Goal: Task Accomplishment & Management: Manage account settings

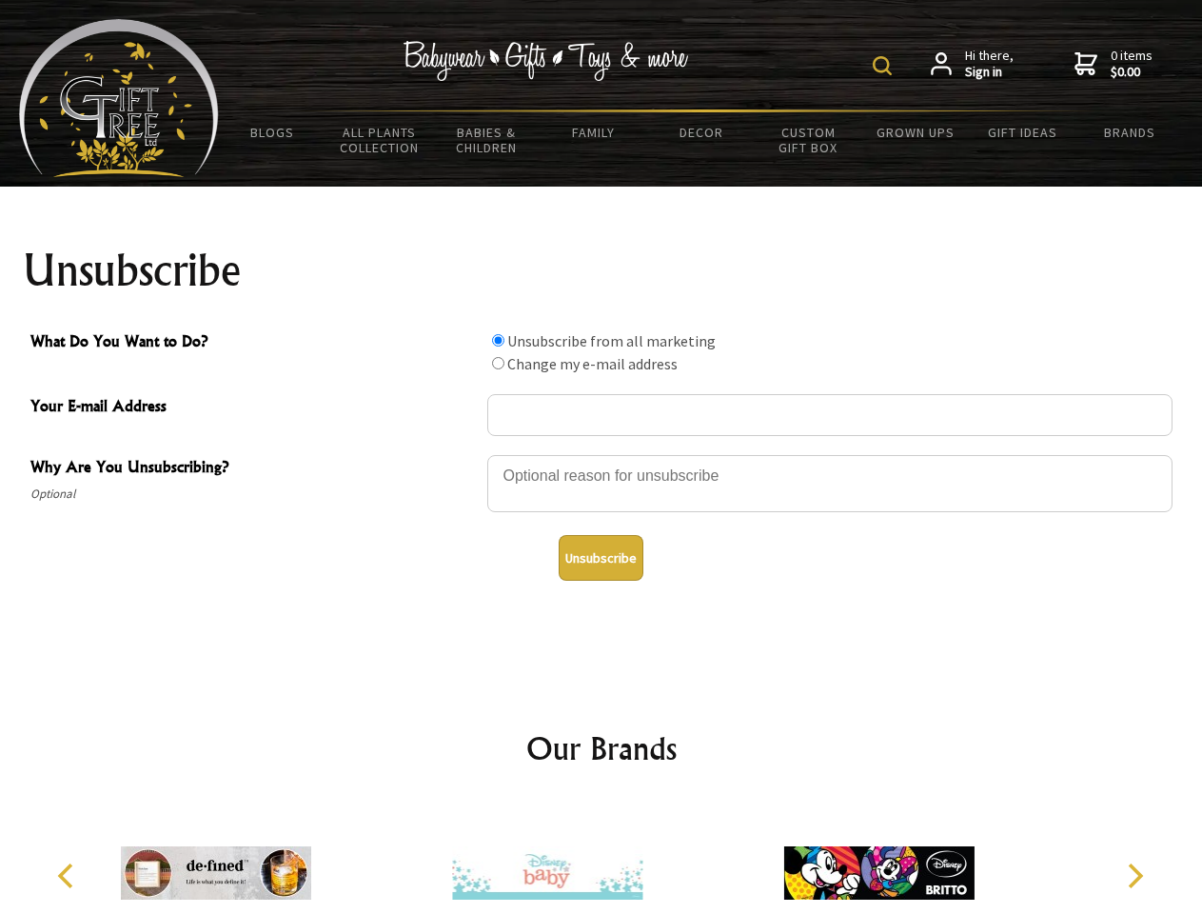
click at [885, 66] on img at bounding box center [882, 65] width 19 height 19
click at [602, 454] on div at bounding box center [829, 486] width 685 height 67
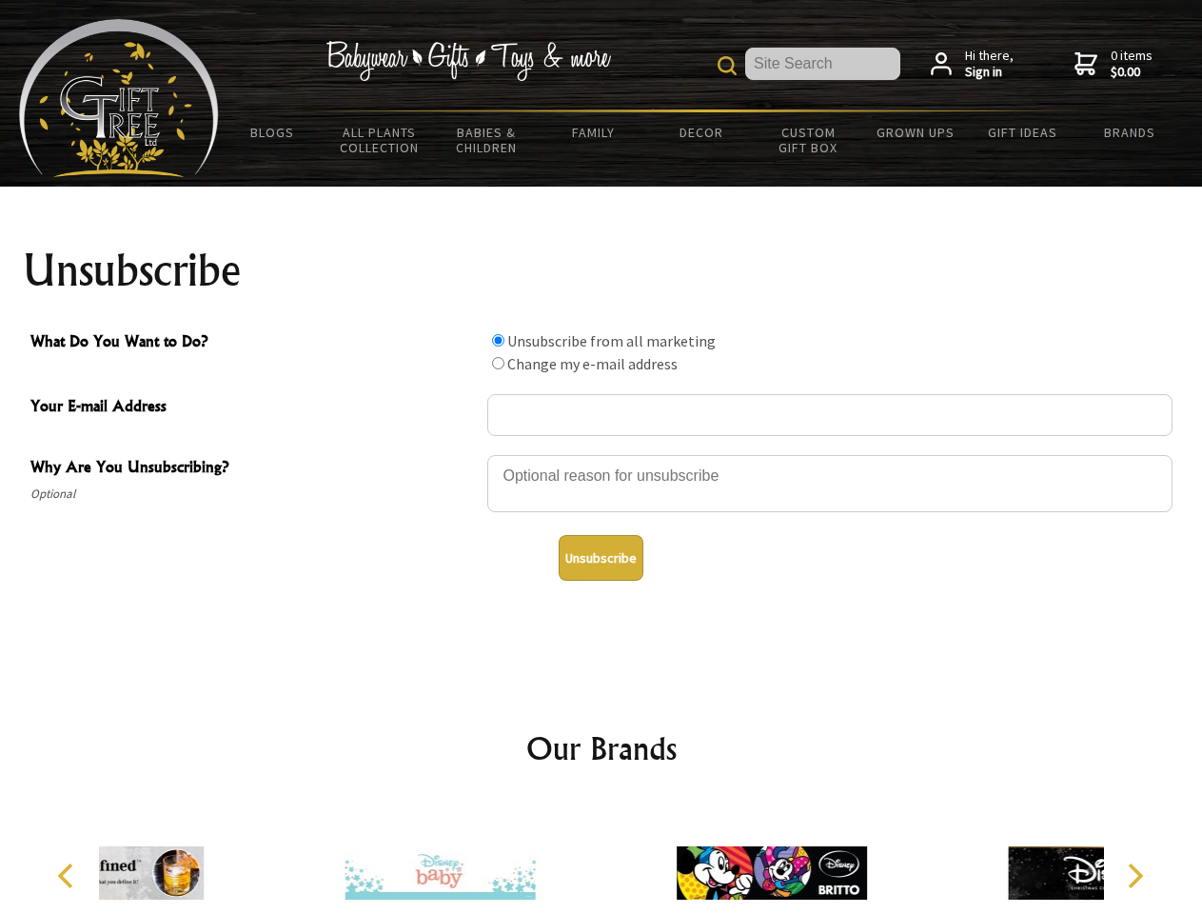
click at [498, 340] on input "What Do You Want to Do?" at bounding box center [498, 340] width 12 height 12
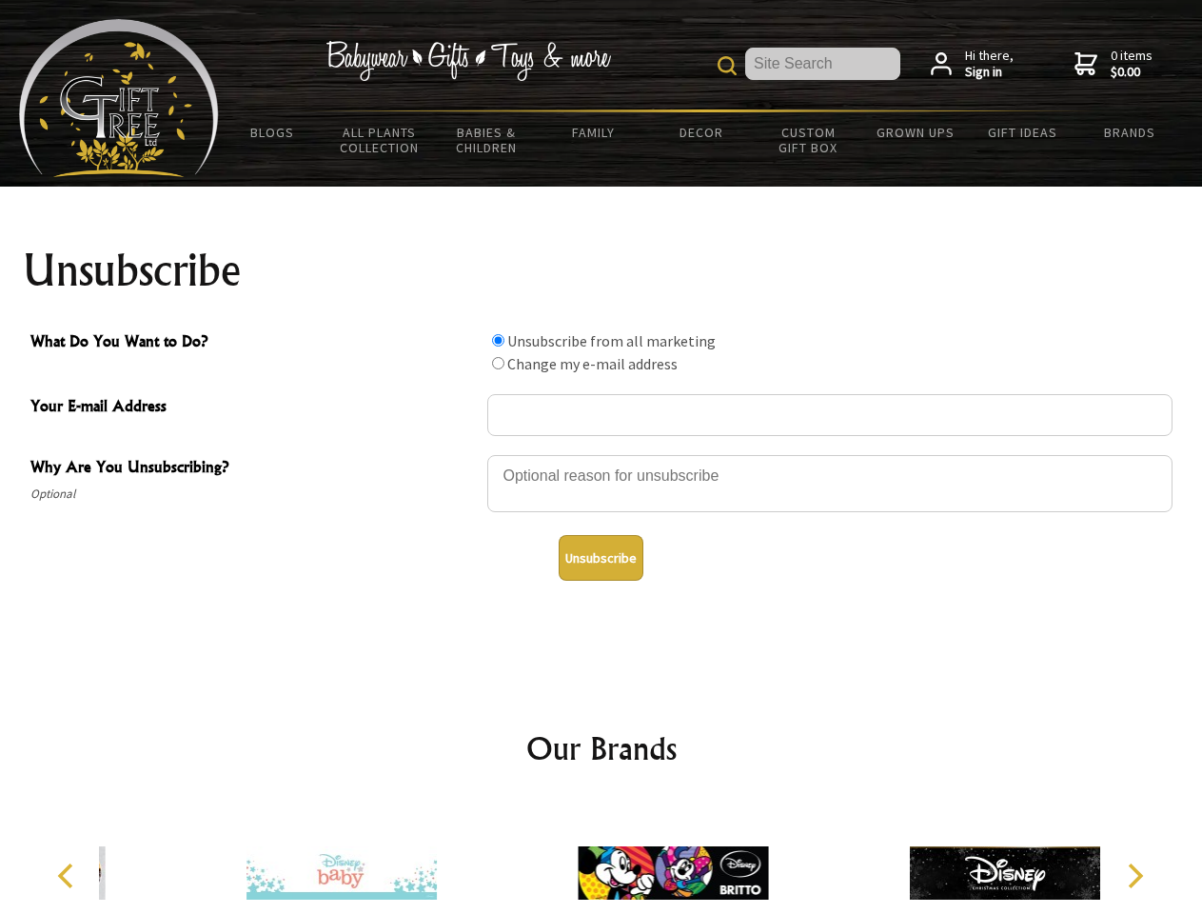
click at [498, 363] on input "What Do You Want to Do?" at bounding box center [498, 363] width 12 height 12
radio input "true"
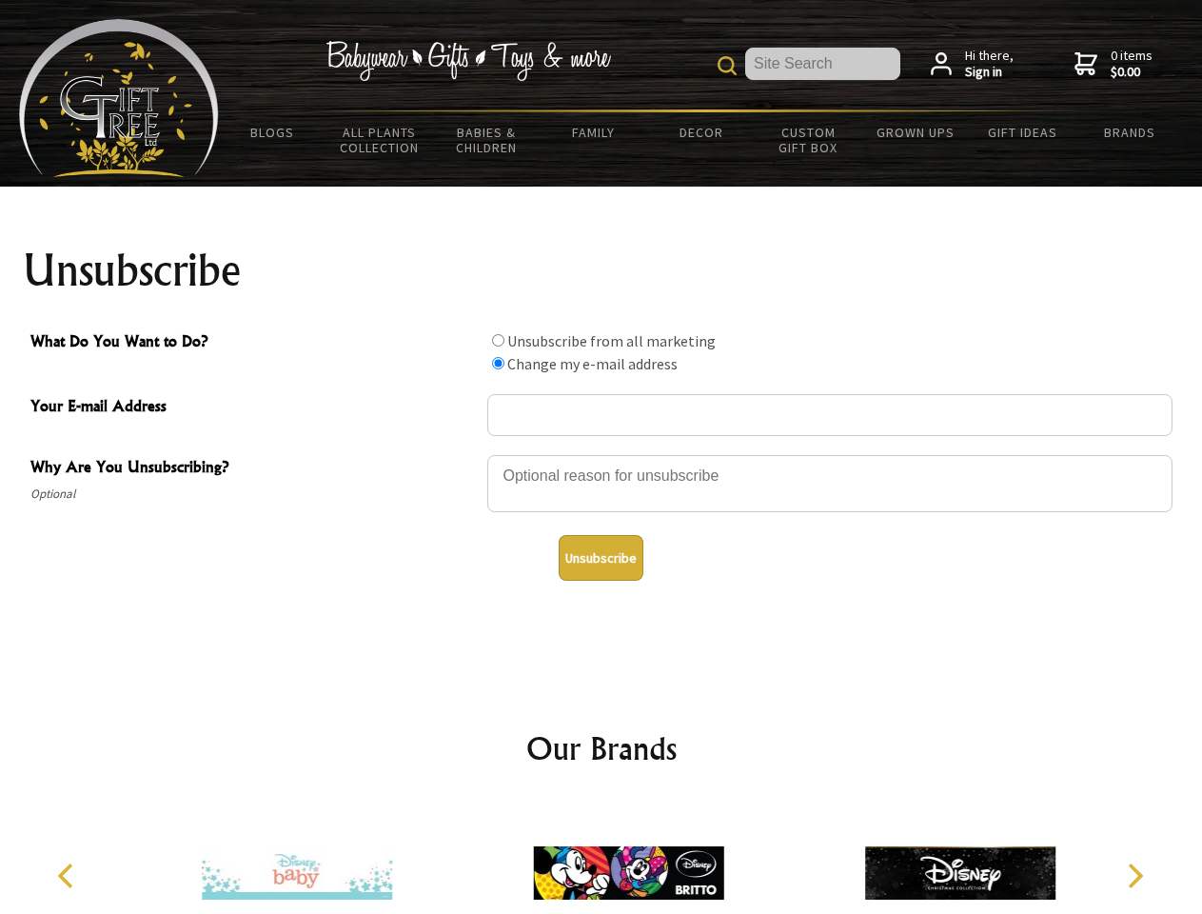
click at [601, 558] on button "Unsubscribe" at bounding box center [601, 558] width 85 height 46
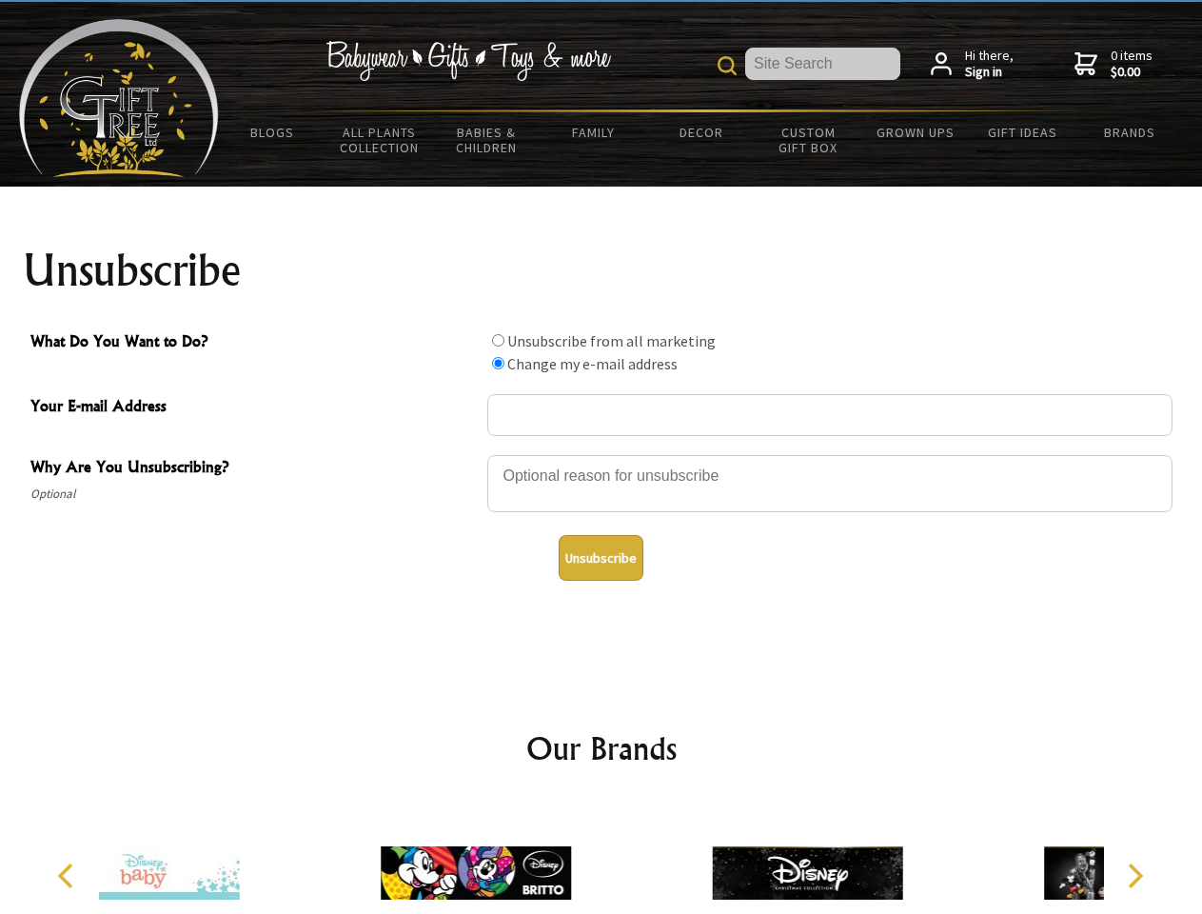
click at [69, 876] on icon "Previous" at bounding box center [67, 875] width 25 height 25
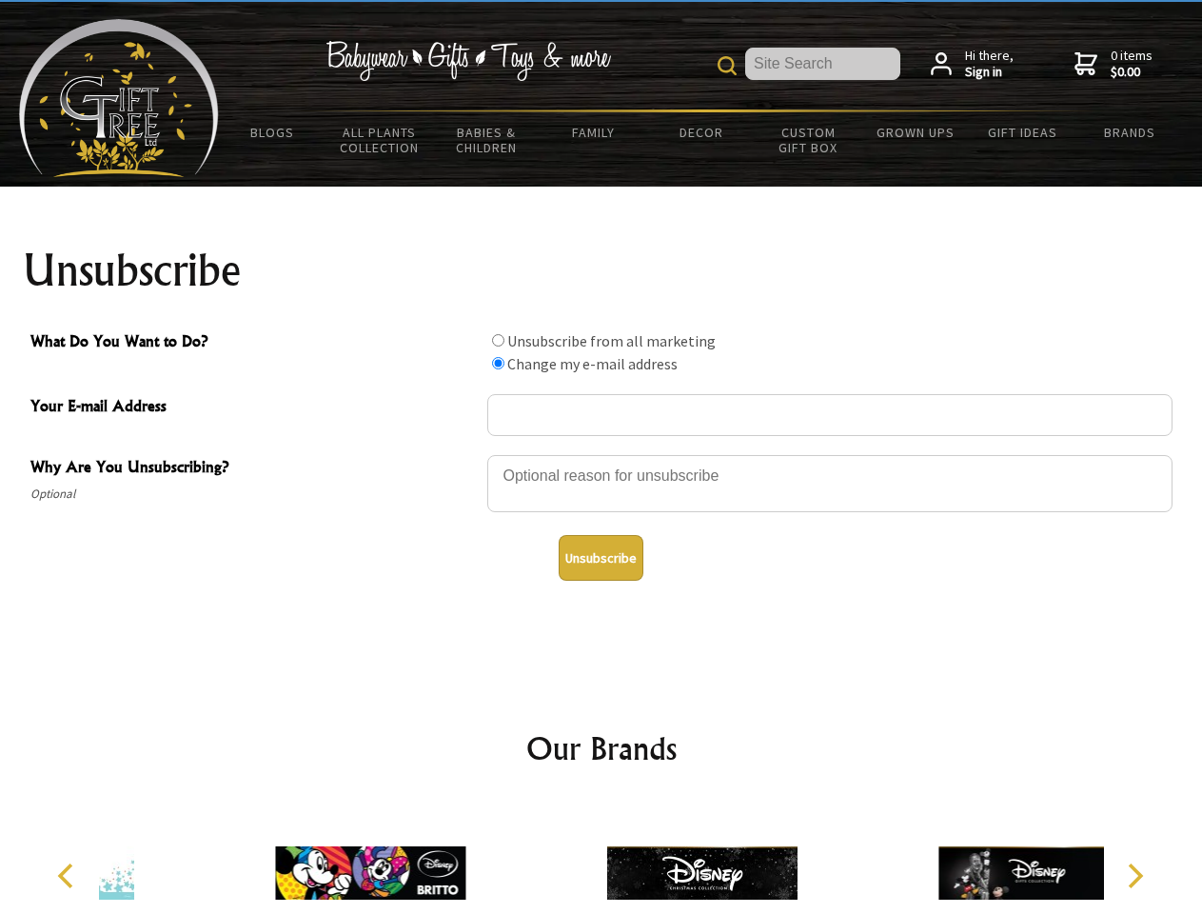
click at [1135, 876] on icon "Next" at bounding box center [1133, 875] width 25 height 25
